Goal: Check status: Check status

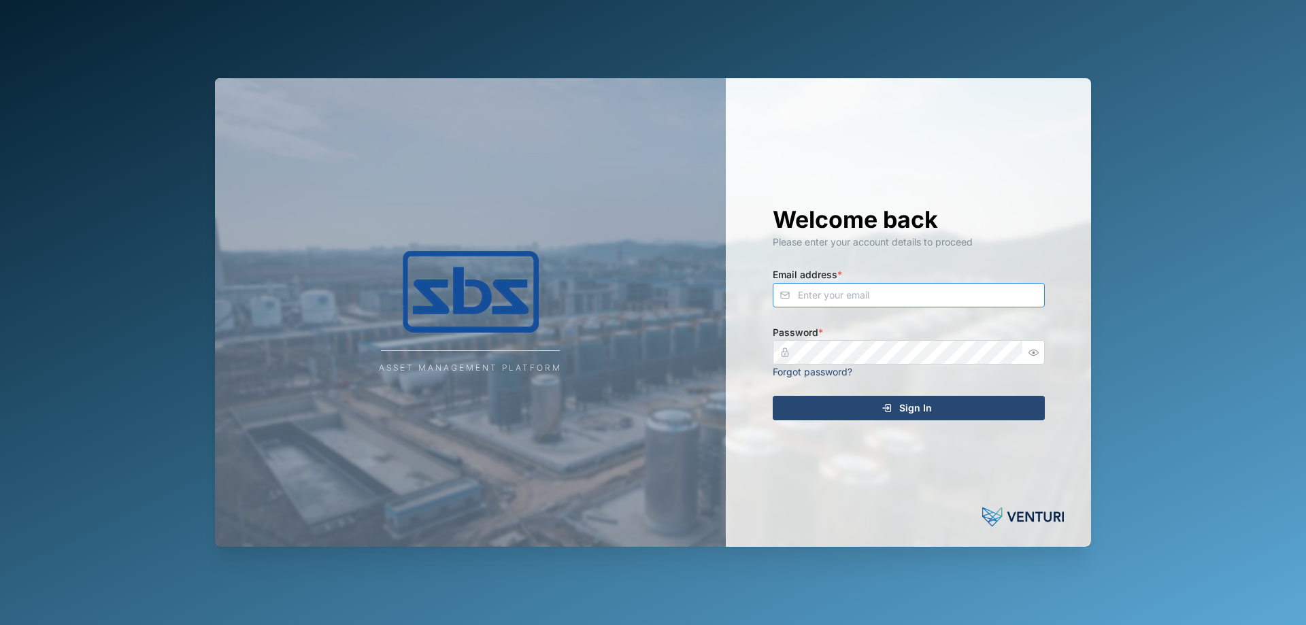
type input "[PERSON_NAME][EMAIL_ADDRESS][DOMAIN_NAME]"
click at [911, 408] on span "Sign In" at bounding box center [915, 407] width 33 height 23
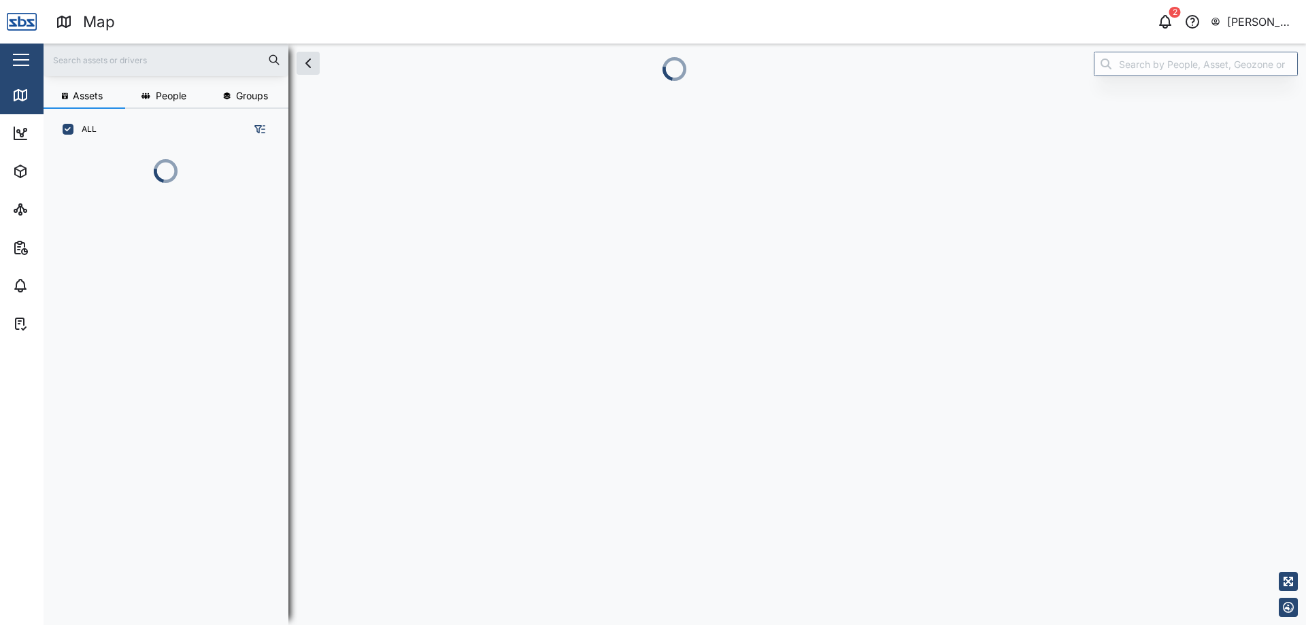
scroll to position [400, 213]
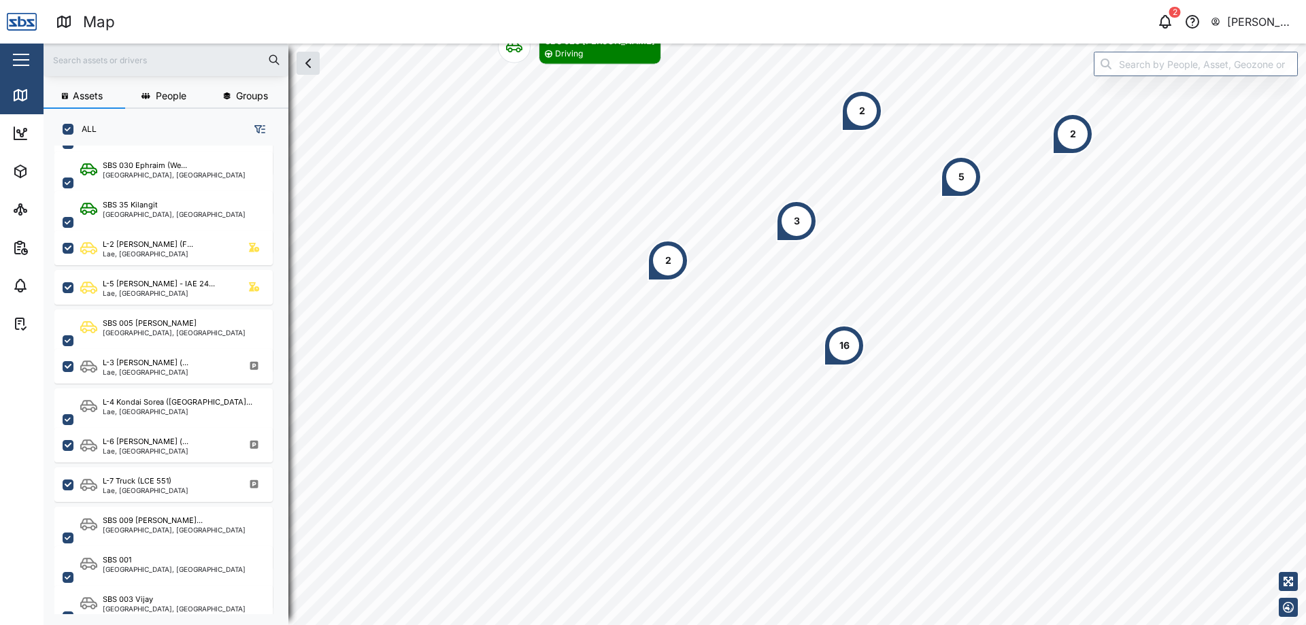
scroll to position [476, 0]
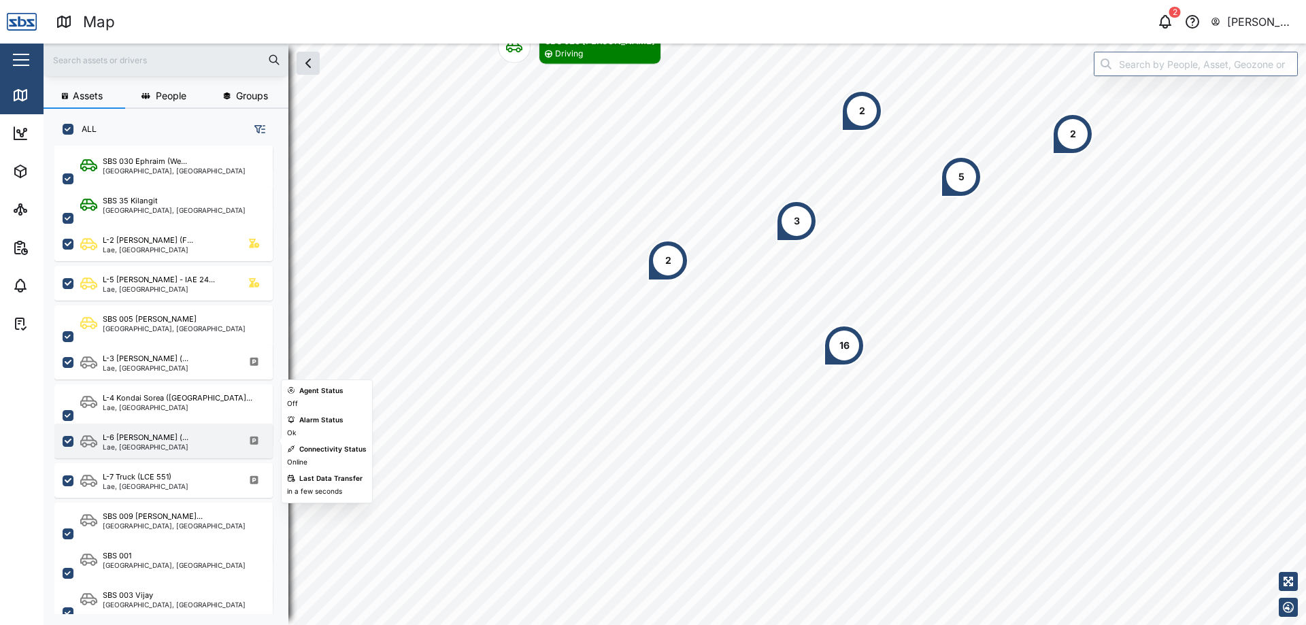
click at [165, 445] on div "Lae, [GEOGRAPHIC_DATA]" at bounding box center [146, 446] width 86 height 7
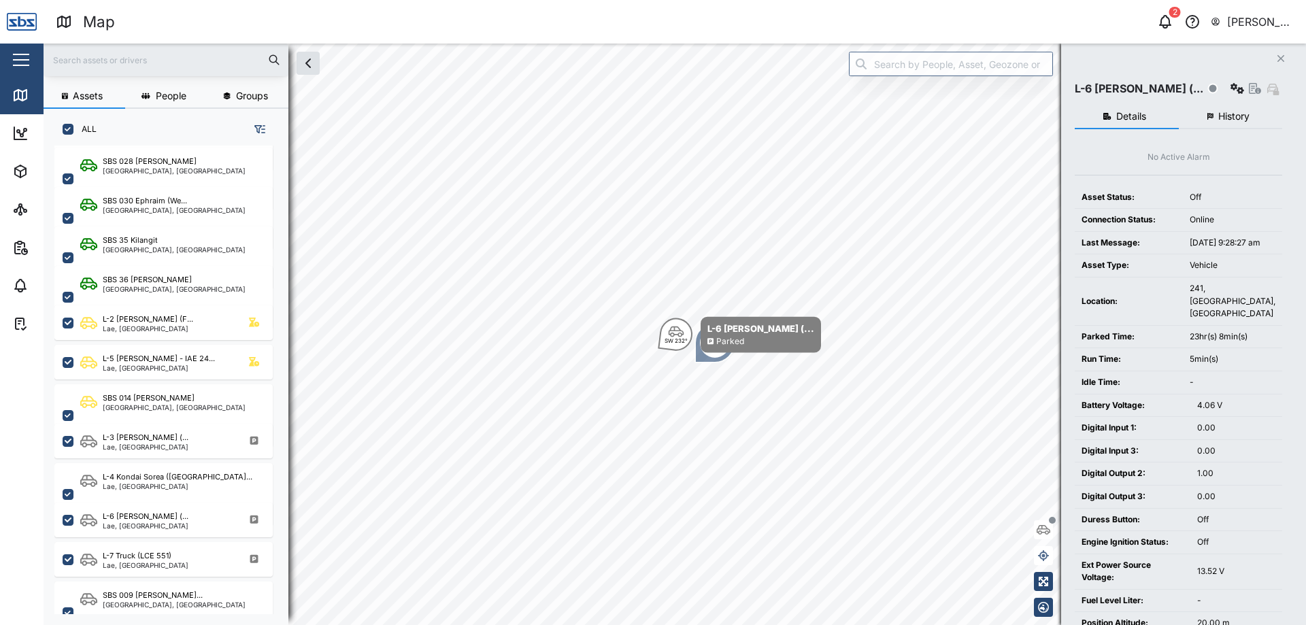
click at [1233, 112] on span "History" at bounding box center [1233, 117] width 31 height 10
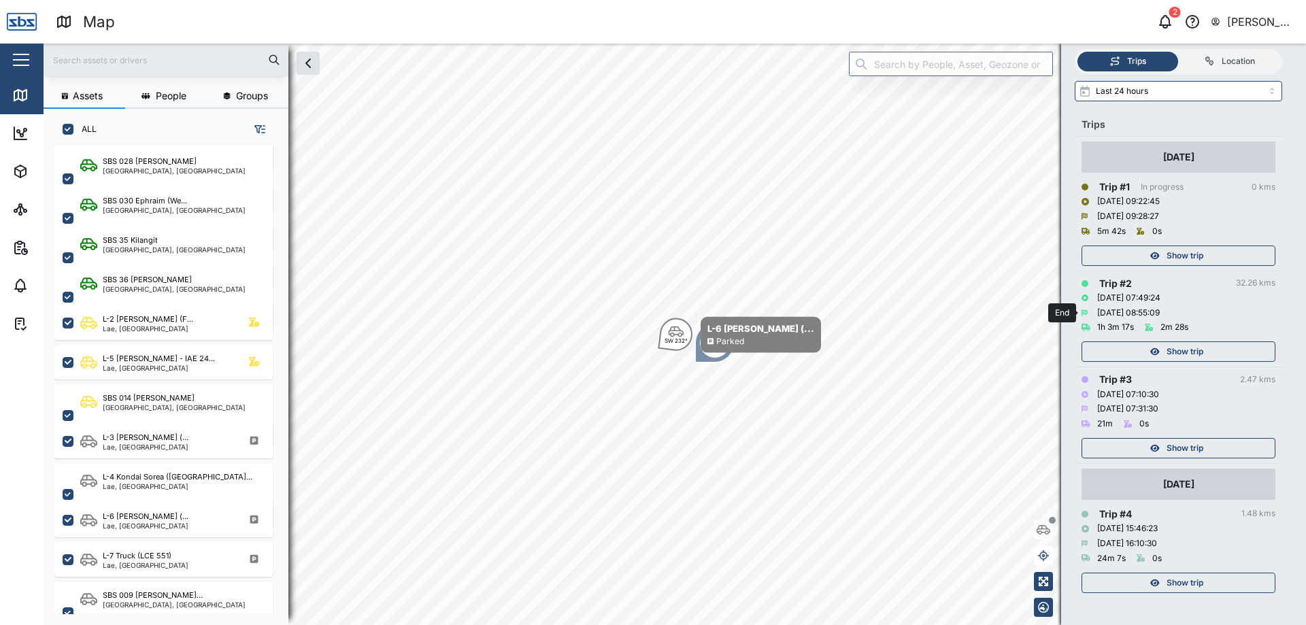
scroll to position [90, 0]
click at [1225, 450] on div "Show trip" at bounding box center [1176, 448] width 177 height 19
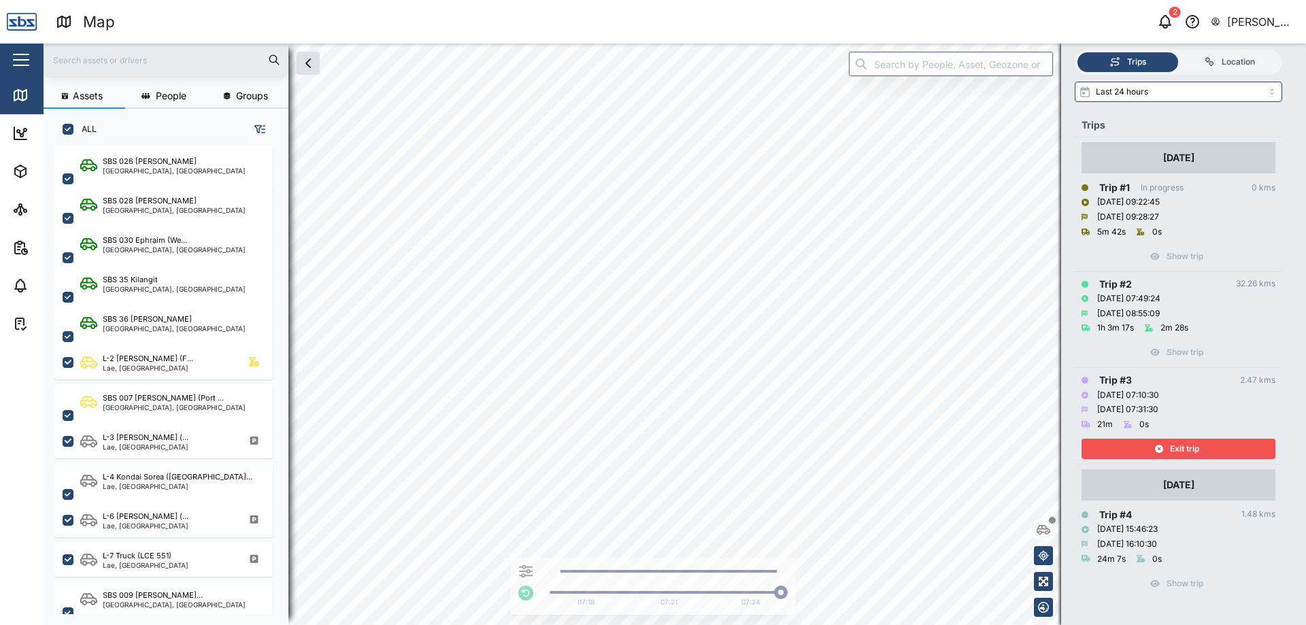
click at [1225, 450] on div "Exit trip" at bounding box center [1176, 448] width 177 height 19
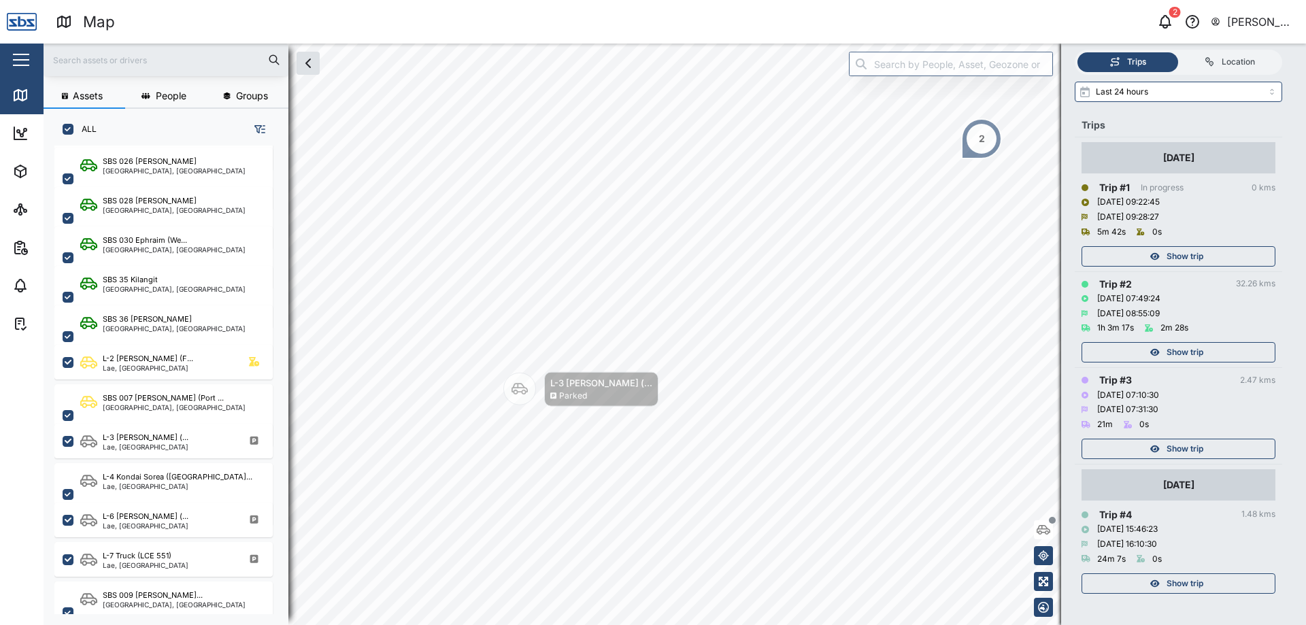
click at [1190, 345] on span "Show trip" at bounding box center [1184, 352] width 37 height 19
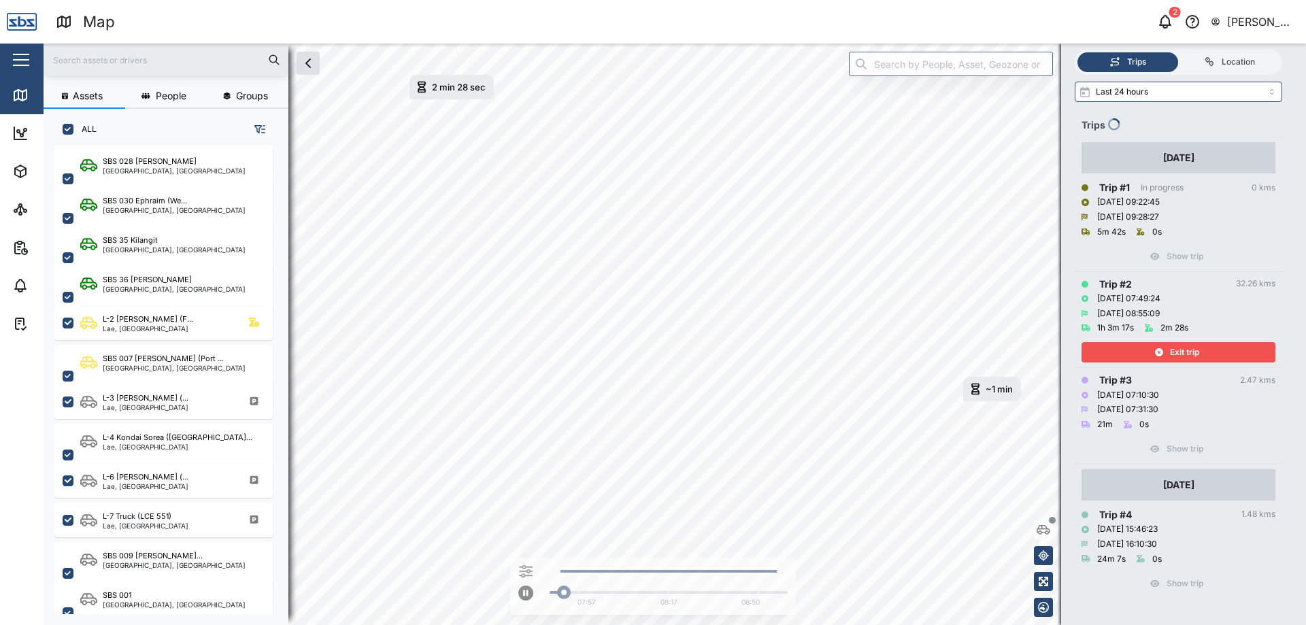
click at [1190, 345] on span "Exit trip" at bounding box center [1184, 352] width 29 height 19
